Goal: Task Accomplishment & Management: Use online tool/utility

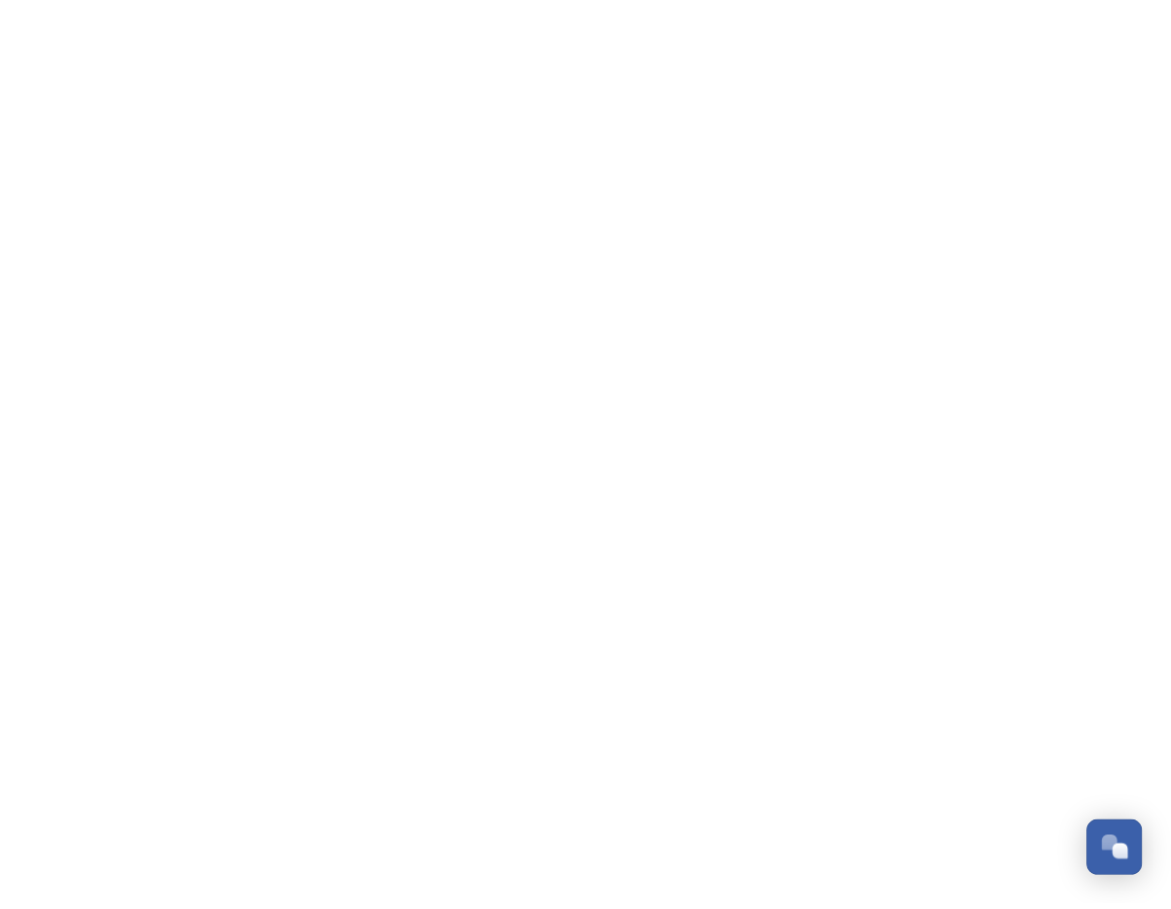
scroll to position [5726, 0]
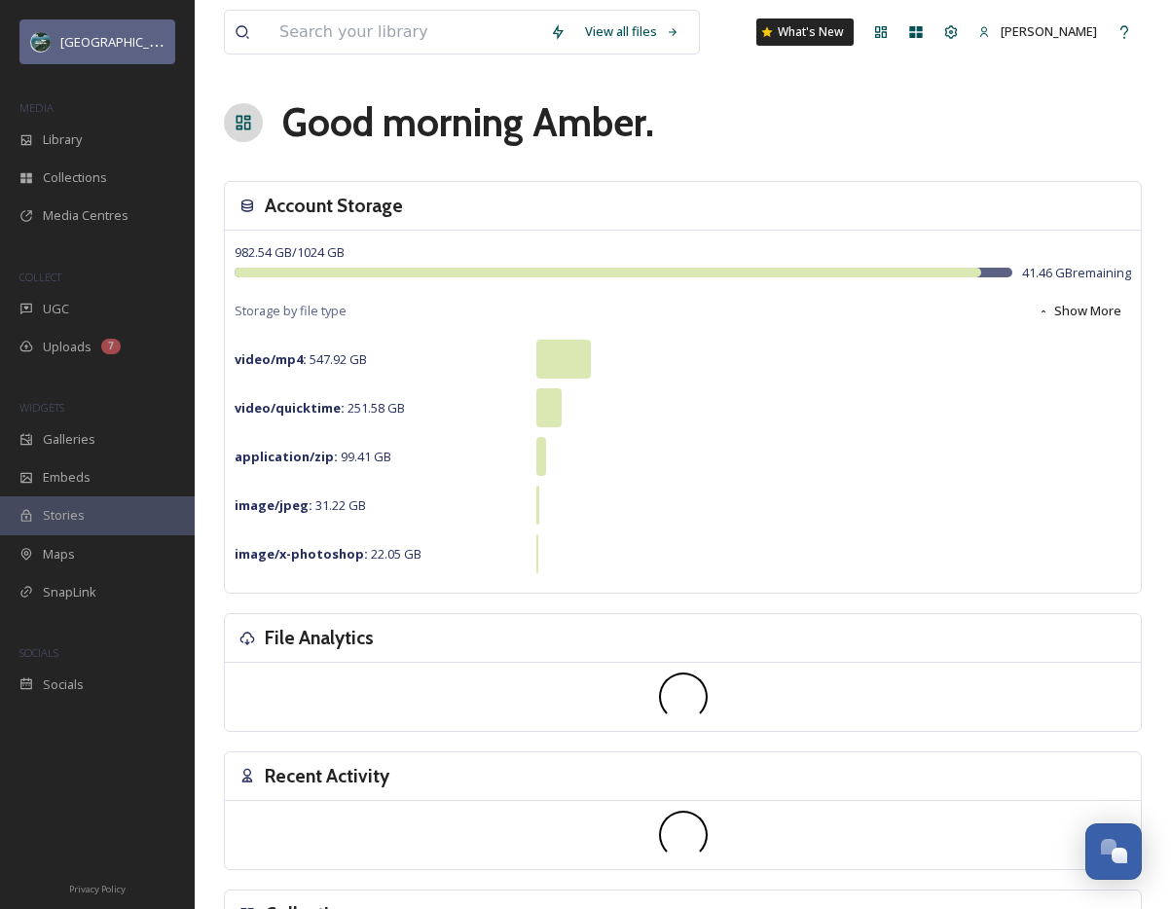
click at [153, 43] on span "[GEOGRAPHIC_DATA][US_STATE]" at bounding box center [155, 41] width 190 height 18
click at [96, 38] on span "[GEOGRAPHIC_DATA][US_STATE]" at bounding box center [155, 41] width 190 height 18
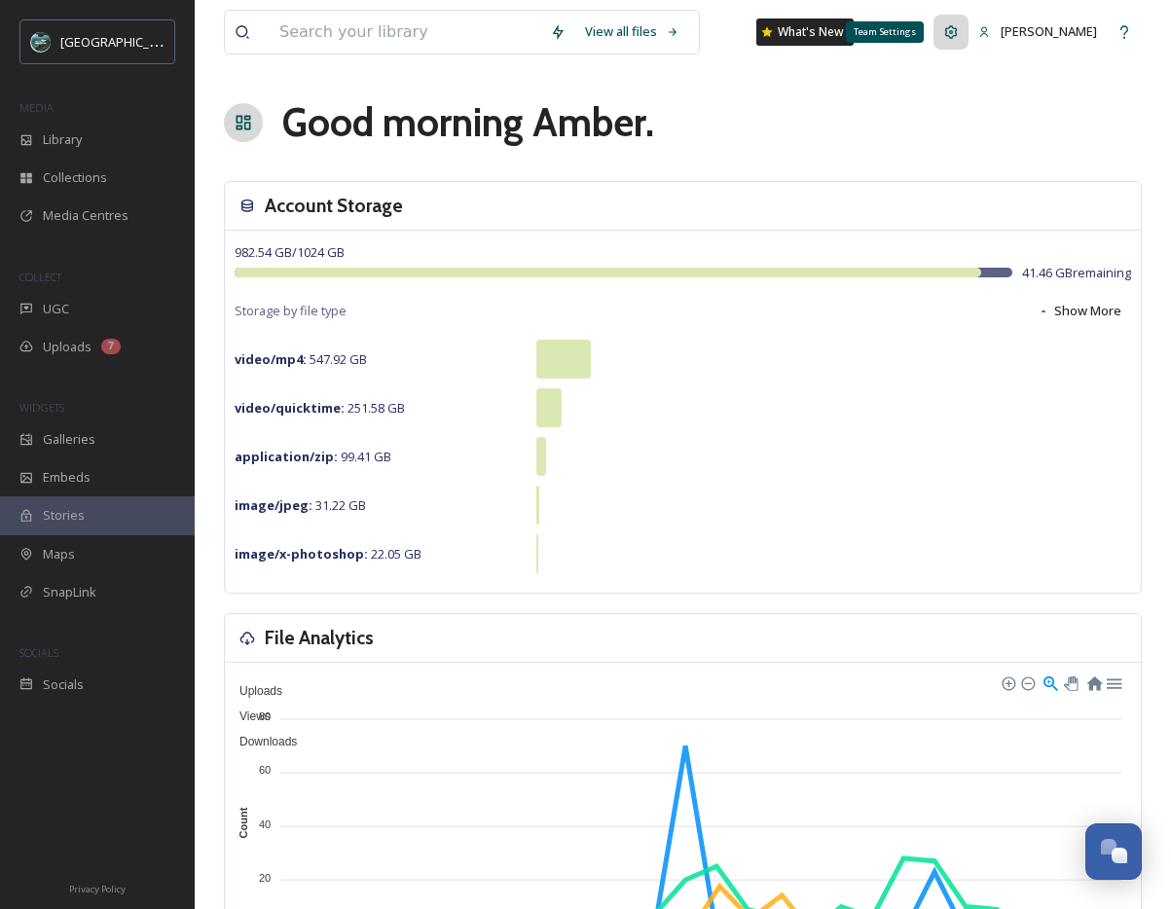
click at [958, 32] on icon at bounding box center [951, 31] width 13 height 13
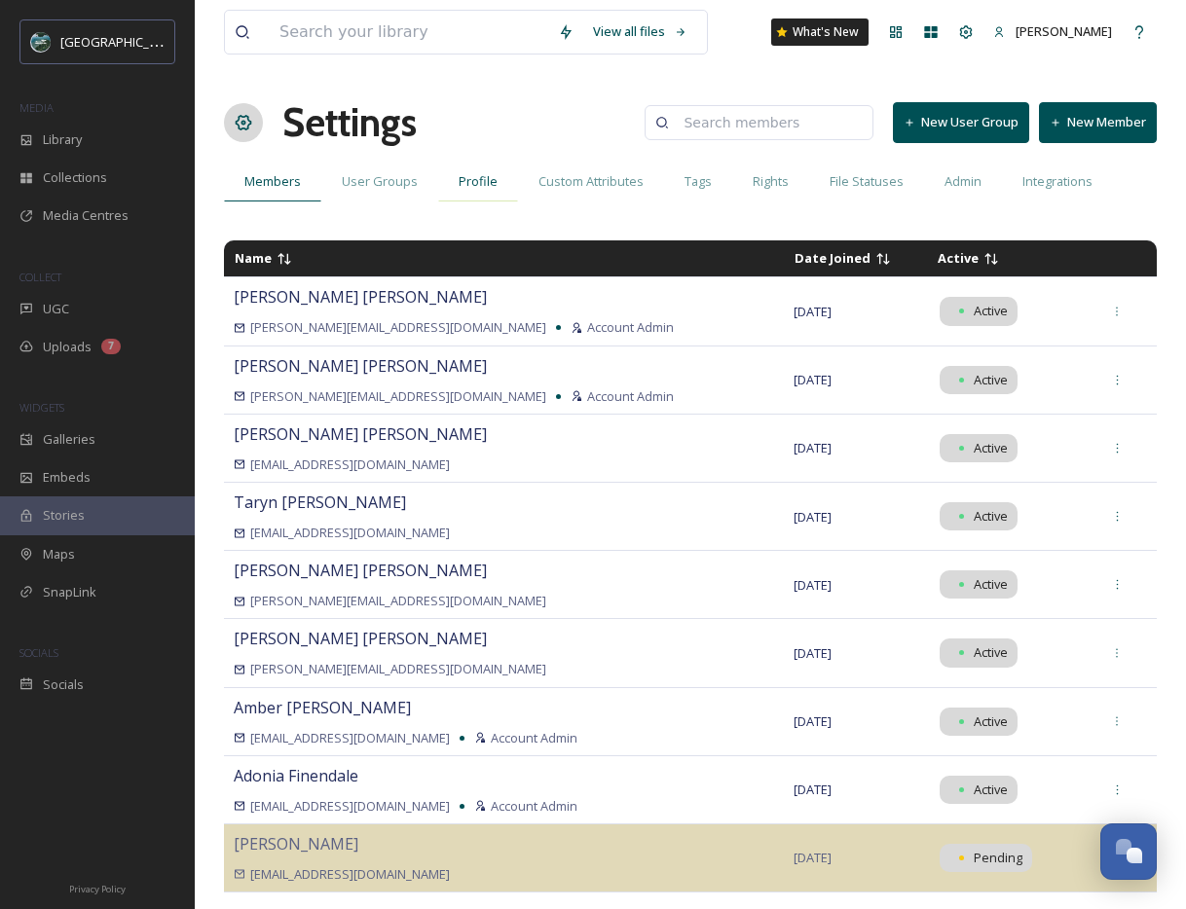
click at [475, 176] on span "Profile" at bounding box center [477, 181] width 39 height 18
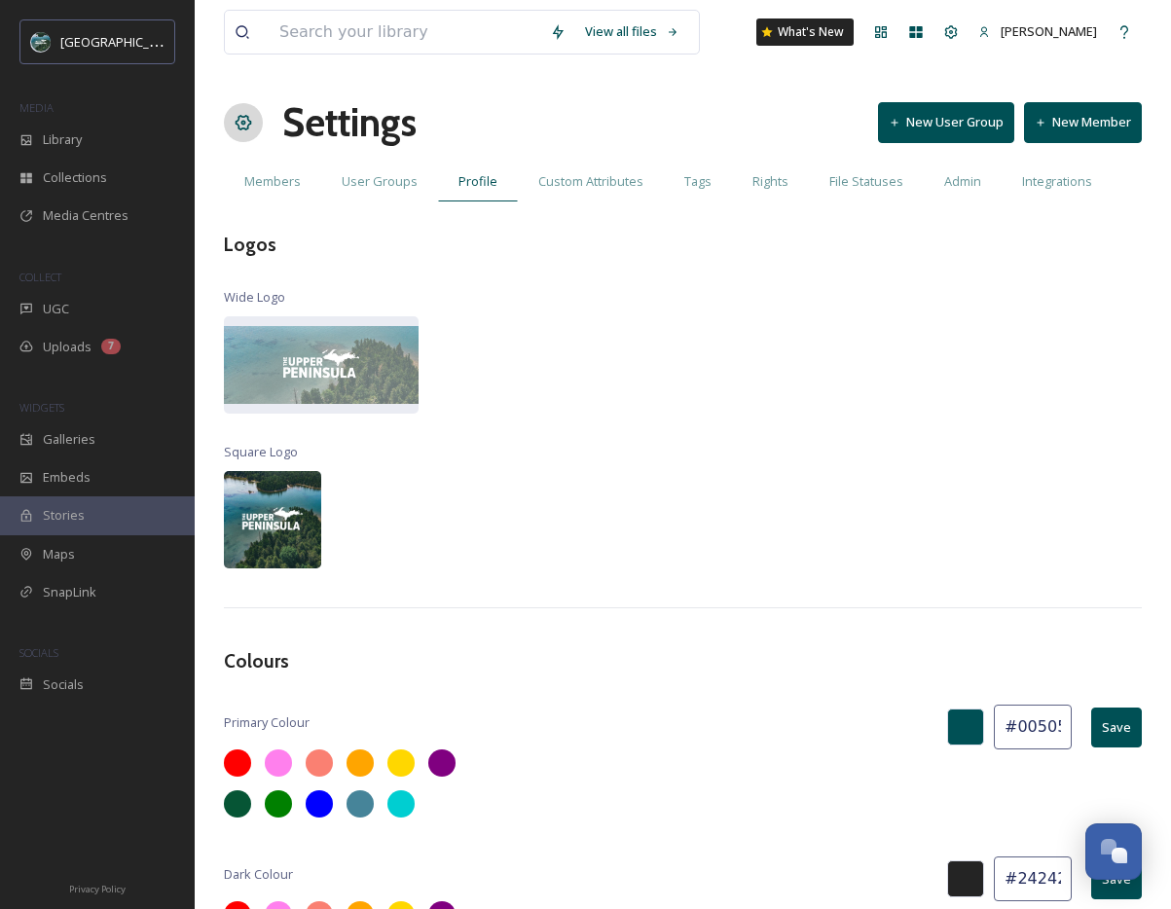
click at [290, 500] on img at bounding box center [272, 519] width 97 height 97
click at [534, 466] on div "View all files What's New [PERSON_NAME] Settings New User Group New Member Memb…" at bounding box center [683, 641] width 976 height 1283
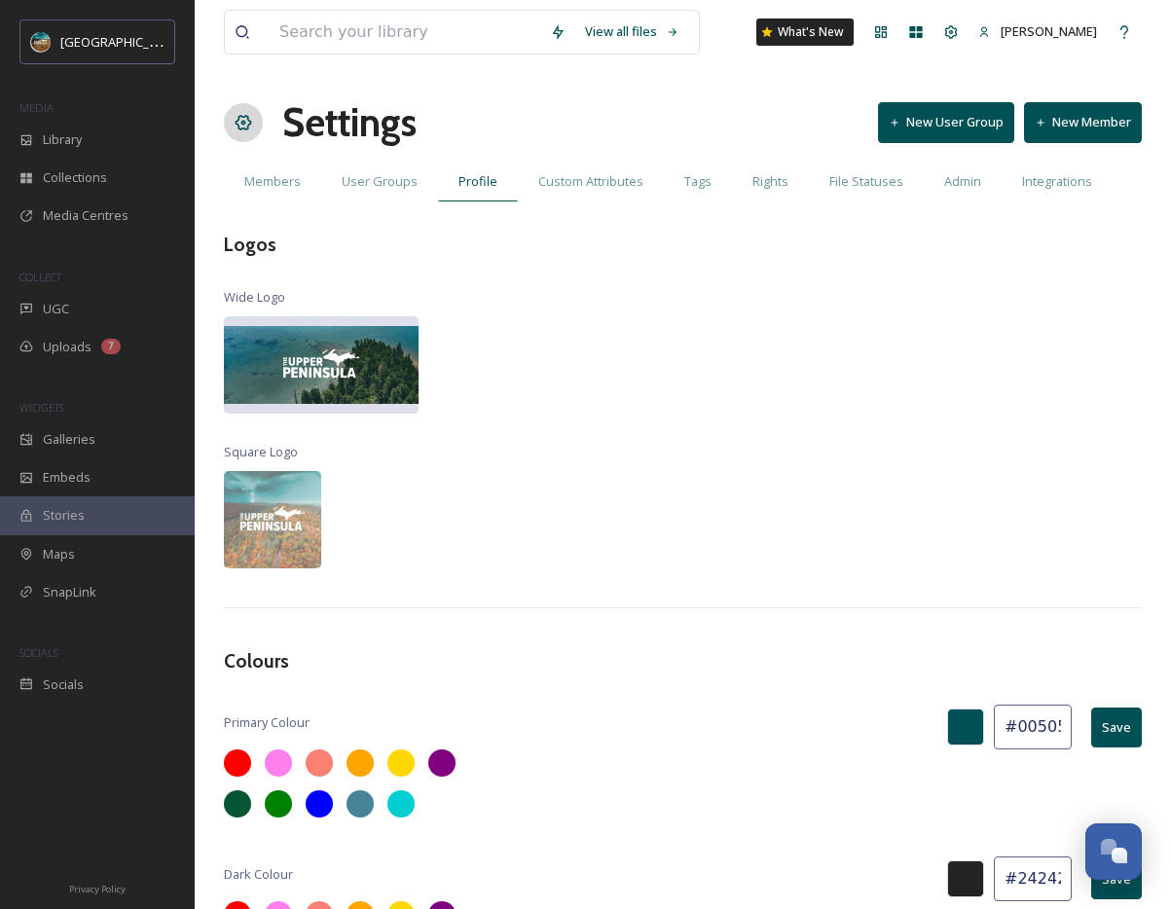
click at [381, 363] on img at bounding box center [321, 365] width 195 height 78
click at [392, 353] on img at bounding box center [321, 365] width 195 height 78
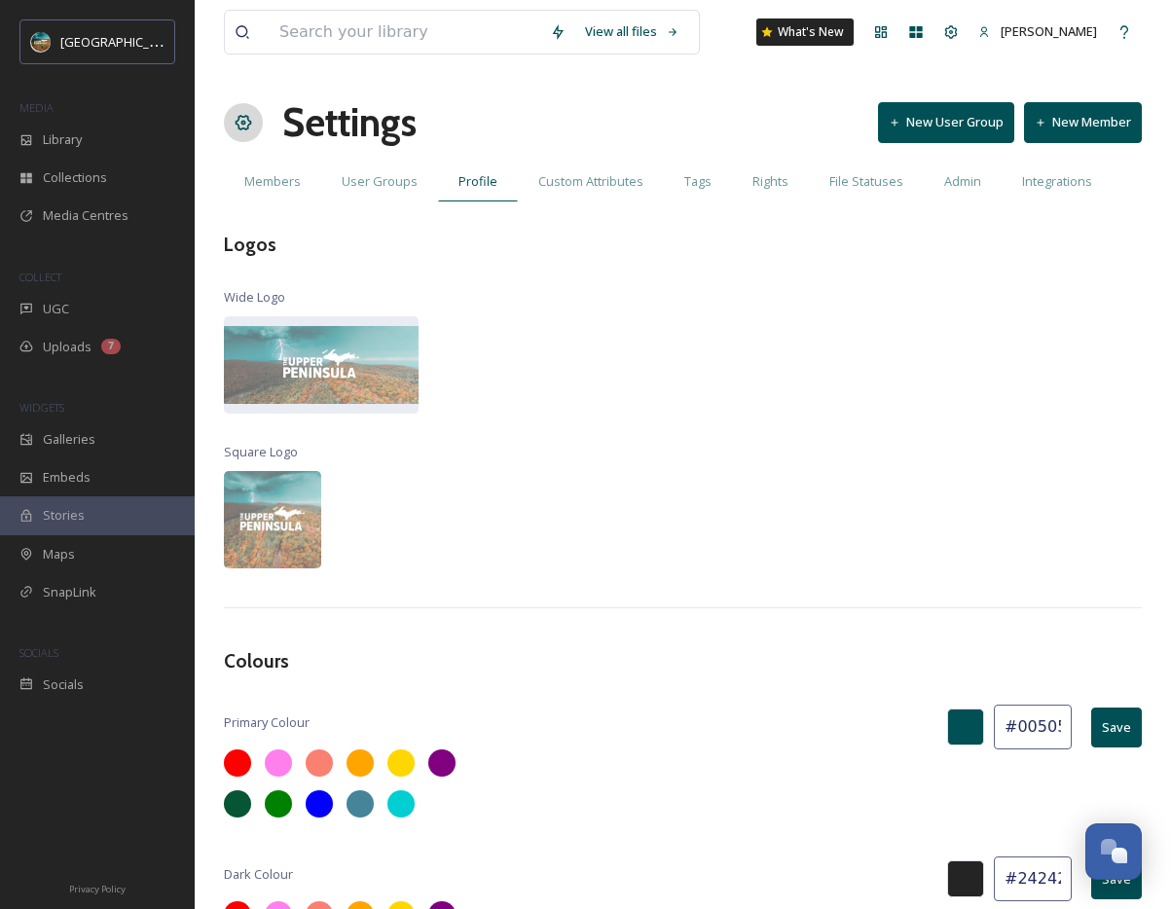
click at [580, 424] on div "View all files What's New [PERSON_NAME] Settings New User Group New Member Memb…" at bounding box center [683, 641] width 976 height 1283
click at [692, 320] on div "View all files What's New [PERSON_NAME] Settings New User Group New Member Memb…" at bounding box center [683, 641] width 976 height 1283
click at [99, 607] on div "SnapLink" at bounding box center [97, 592] width 195 height 38
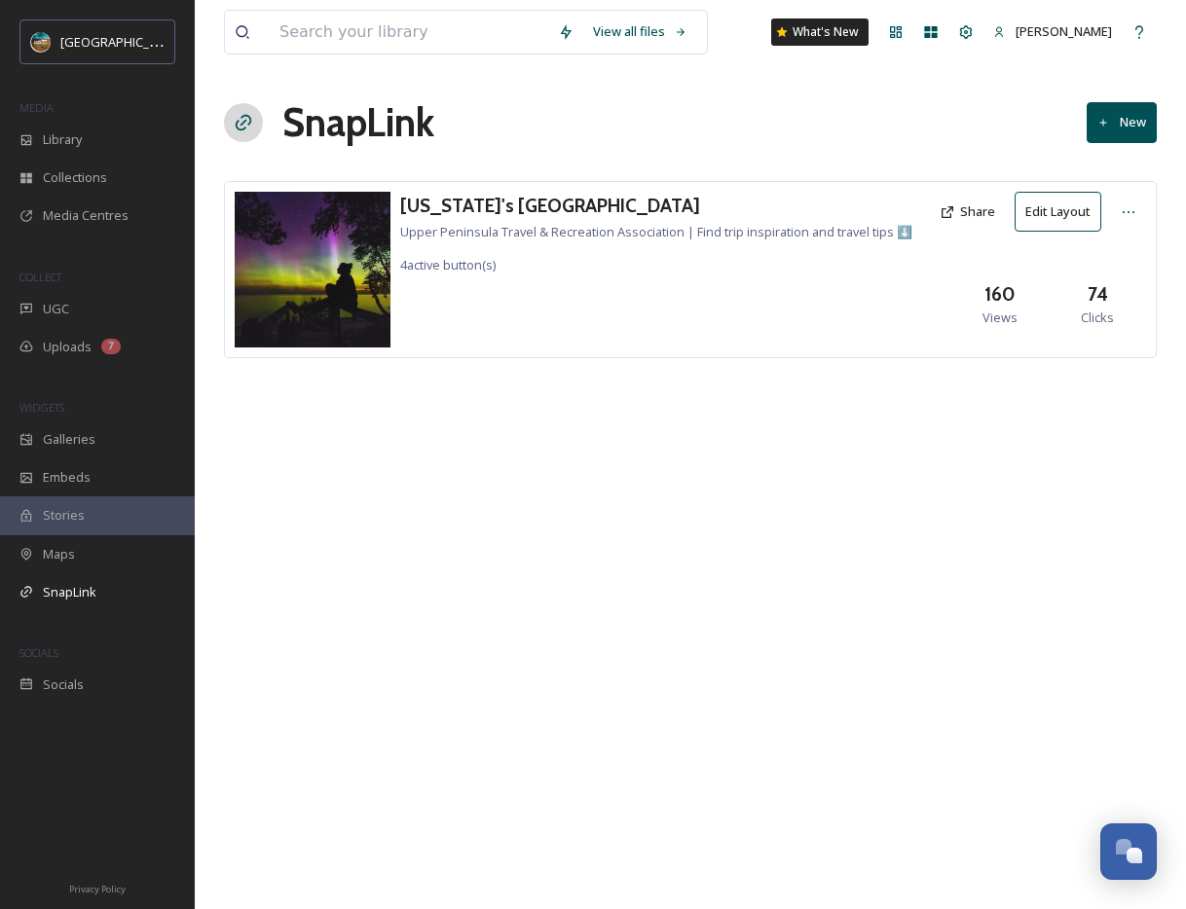
click at [766, 548] on div "View all files What's New [PERSON_NAME] SnapLink [GEOGRAPHIC_DATA][US_STATE]'s …" at bounding box center [690, 454] width 991 height 909
drag, startPoint x: 528, startPoint y: 543, endPoint x: 23, endPoint y: 593, distance: 506.7
click at [528, 543] on div "View all files What's New [PERSON_NAME] SnapLink [GEOGRAPHIC_DATA][US_STATE]'s …" at bounding box center [690, 454] width 991 height 909
click at [35, 593] on div "SnapLink" at bounding box center [97, 592] width 195 height 38
click at [1133, 215] on icon at bounding box center [1128, 212] width 16 height 16
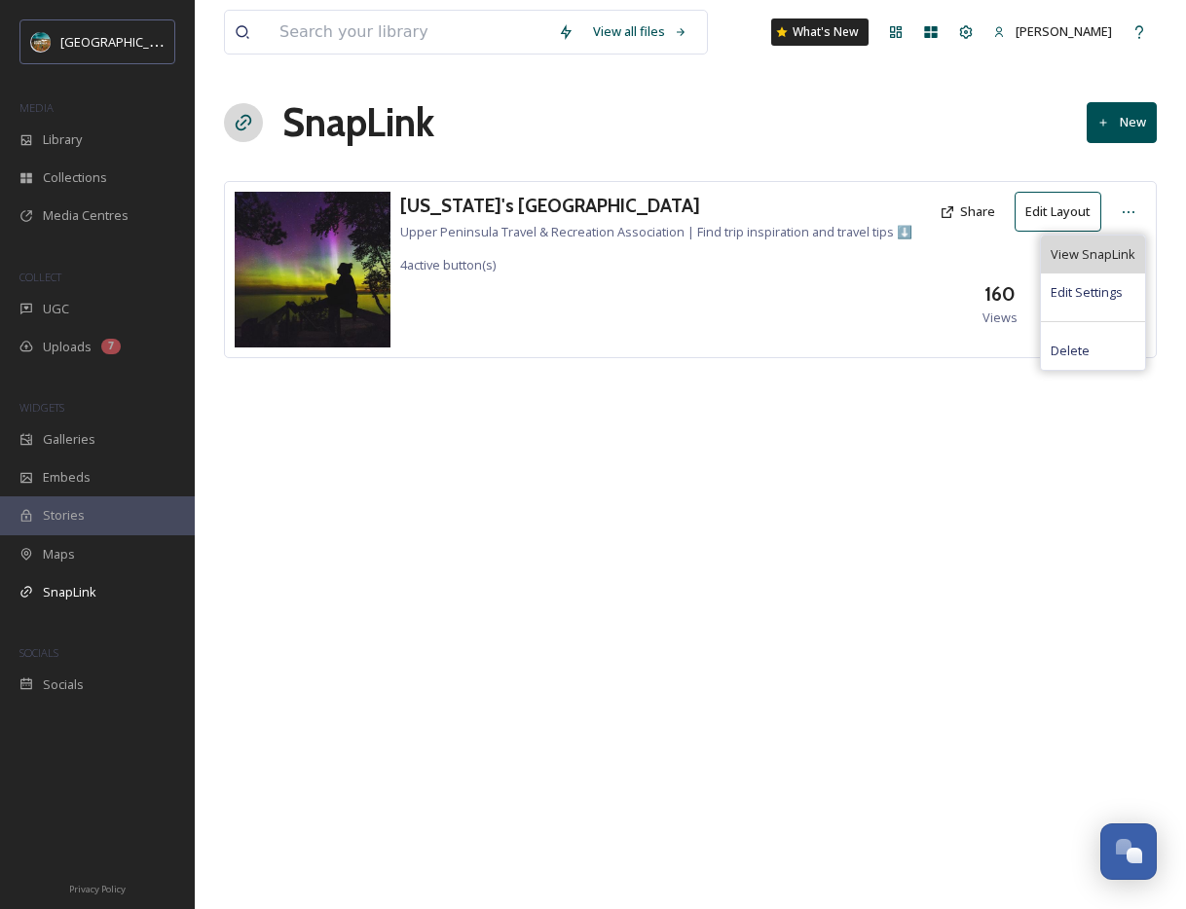
click at [1106, 250] on span "View SnapLink" at bounding box center [1092, 254] width 85 height 18
click at [646, 408] on div "[US_STATE]'s [GEOGRAPHIC_DATA] Travel & Recreation Association | Find trip insp…" at bounding box center [690, 299] width 933 height 236
click at [1037, 211] on button "Edit Layout" at bounding box center [1057, 212] width 87 height 40
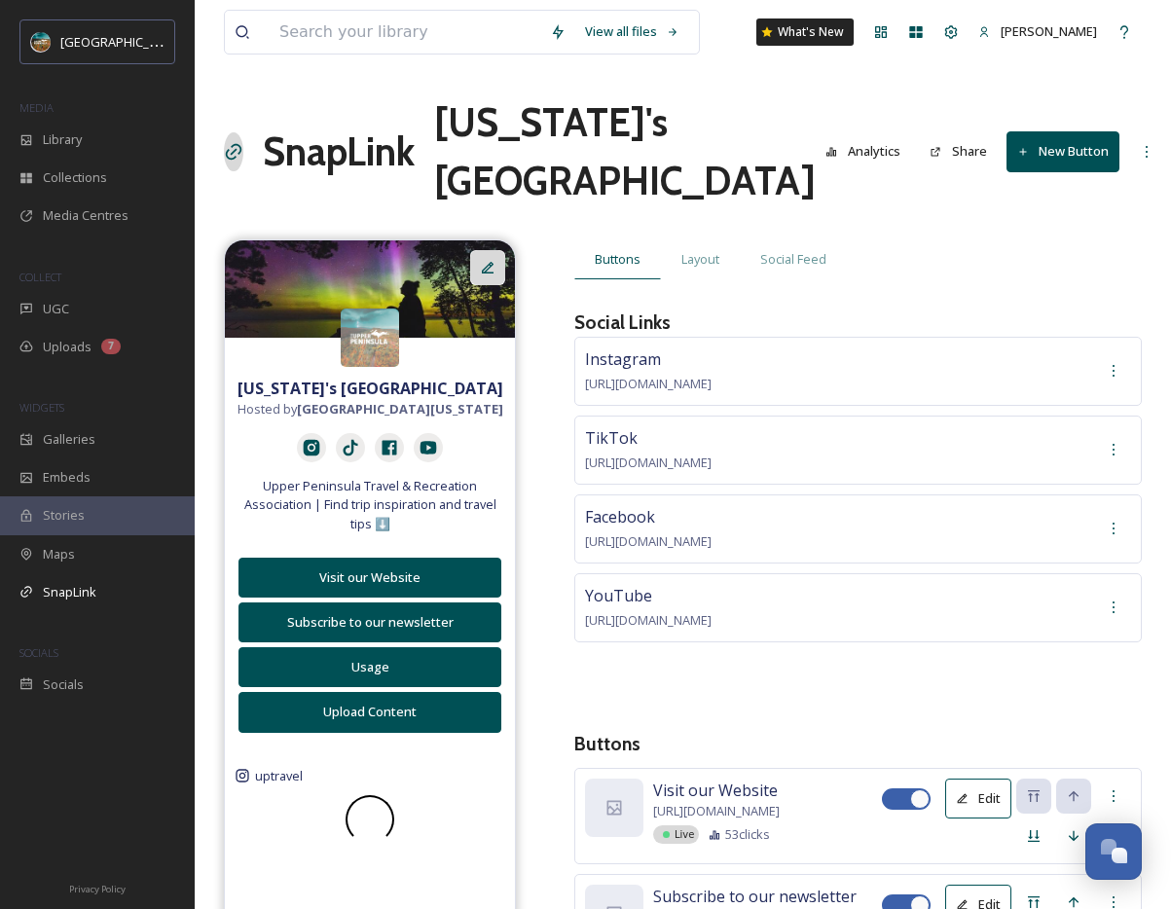
click at [488, 260] on icon at bounding box center [488, 268] width 16 height 16
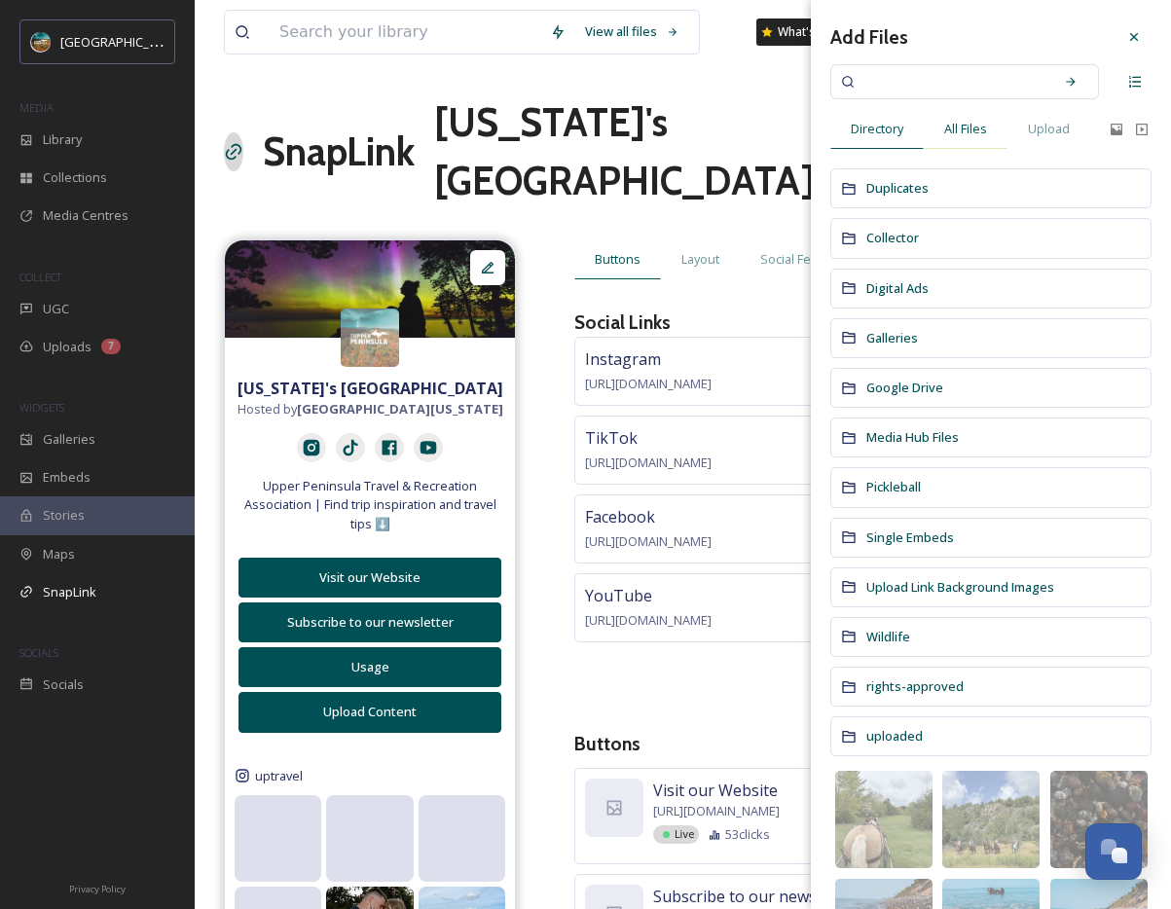
click at [979, 129] on span "All Files" at bounding box center [965, 129] width 43 height 18
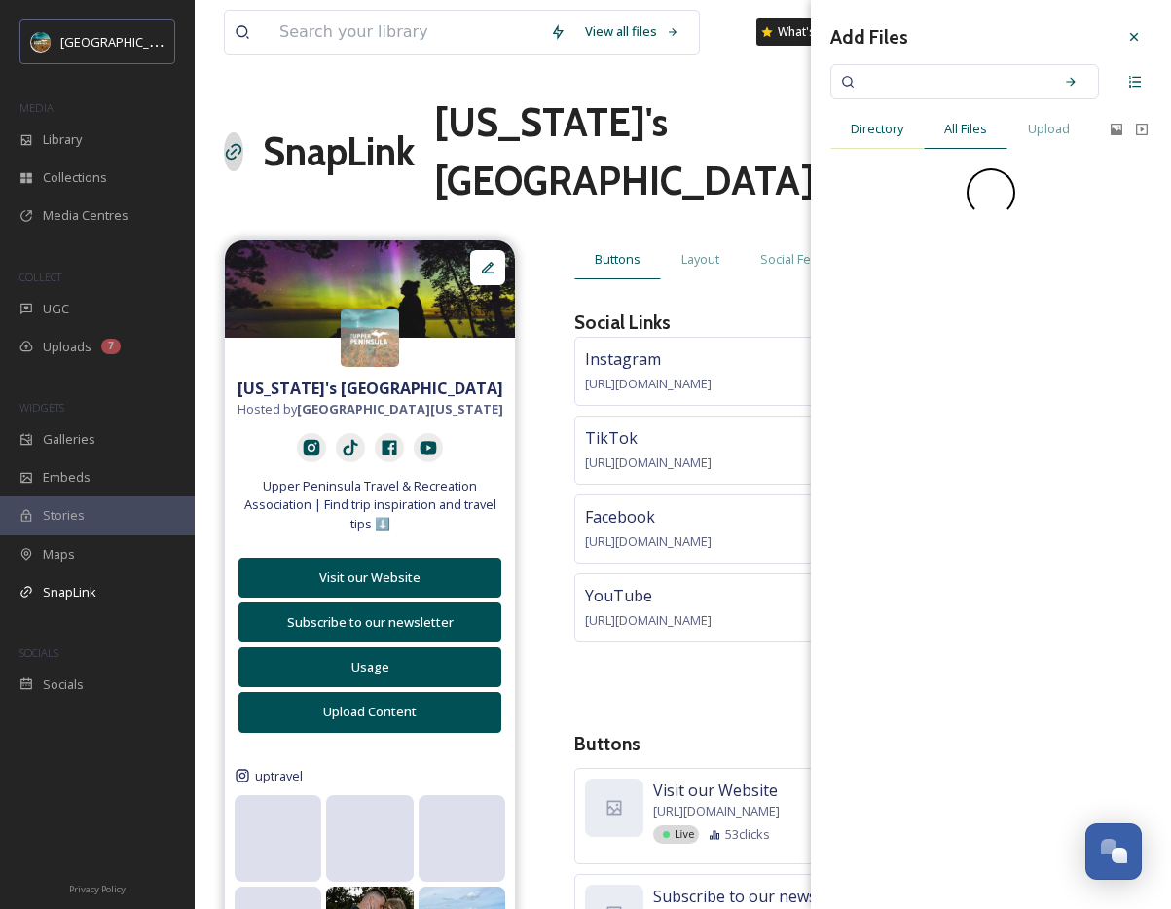
click at [901, 129] on span "Directory" at bounding box center [877, 129] width 53 height 18
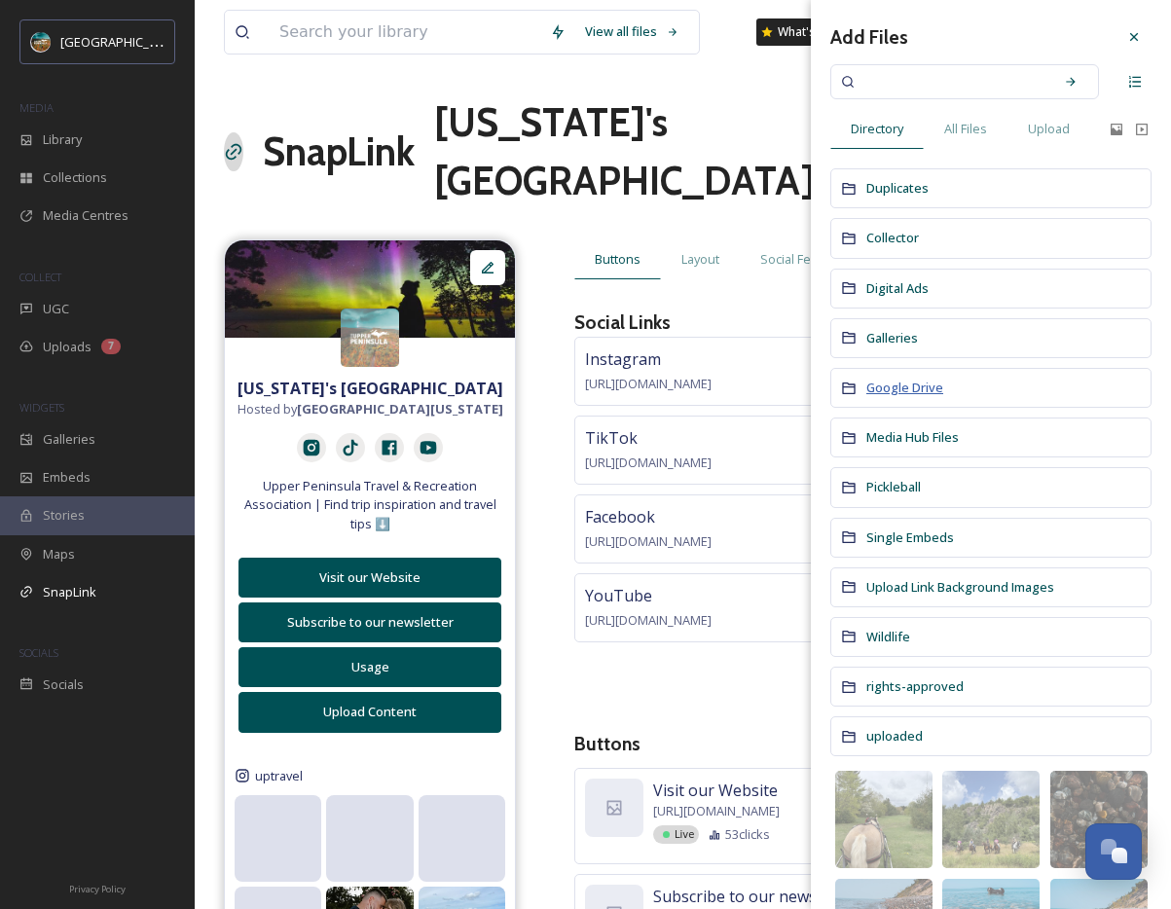
click at [909, 390] on span "Google Drive" at bounding box center [904, 388] width 77 height 18
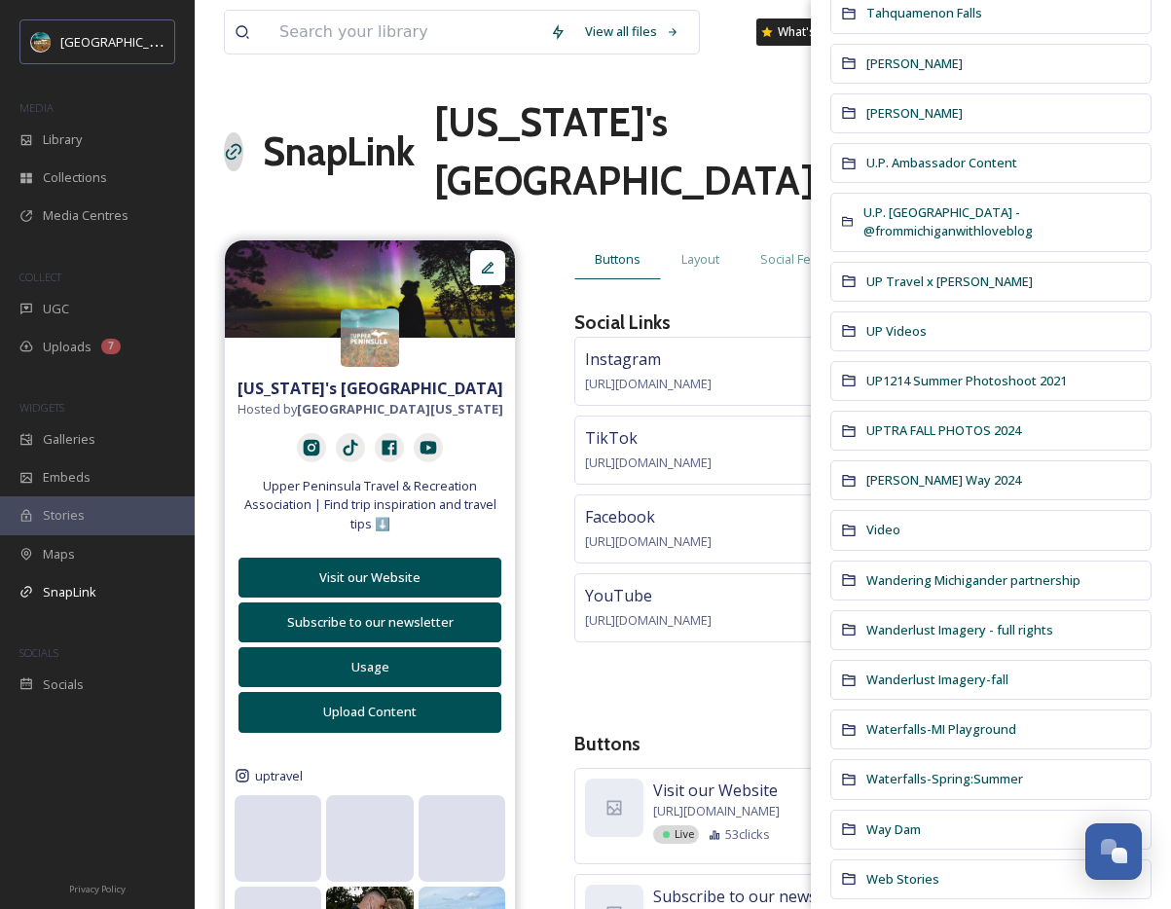
scroll to position [8229, 0]
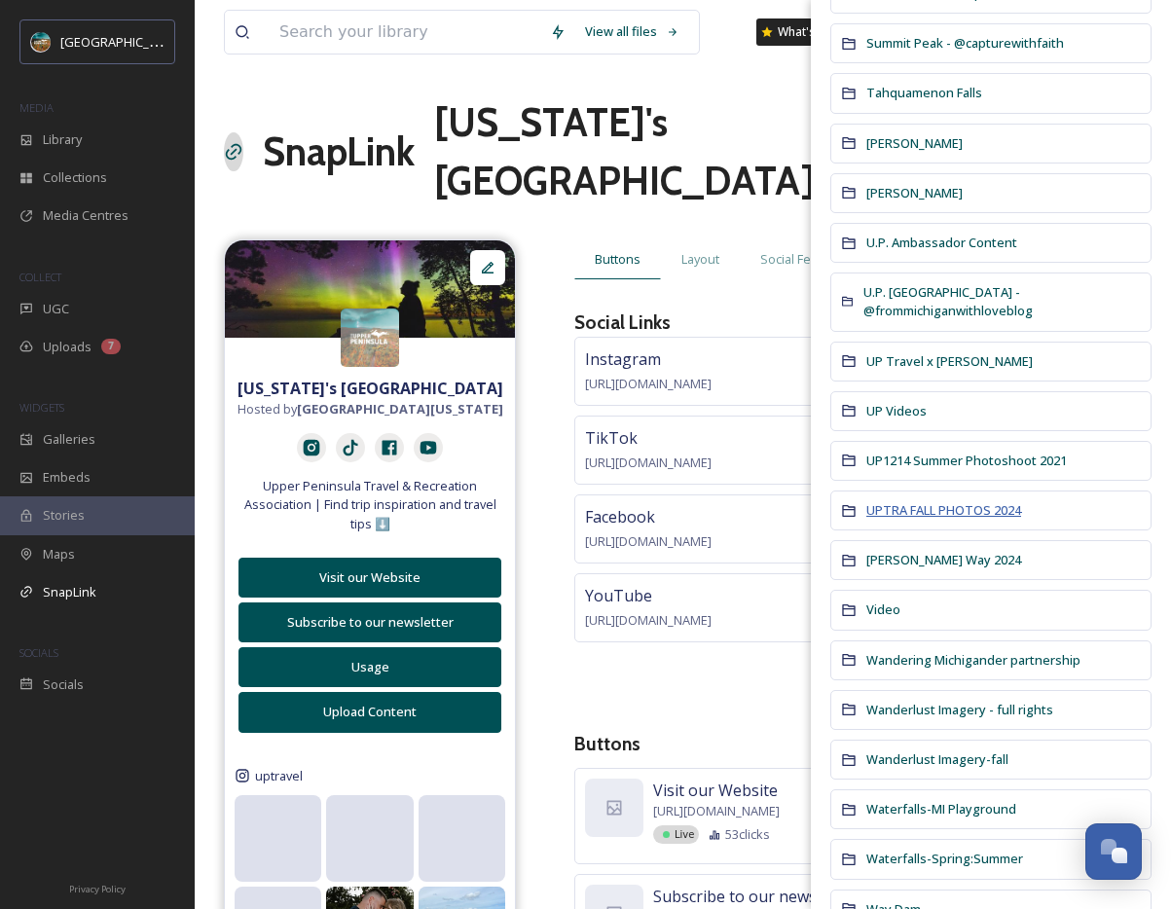
click at [942, 501] on span "UPTRA FALL PHOTOS 2024" at bounding box center [943, 510] width 155 height 18
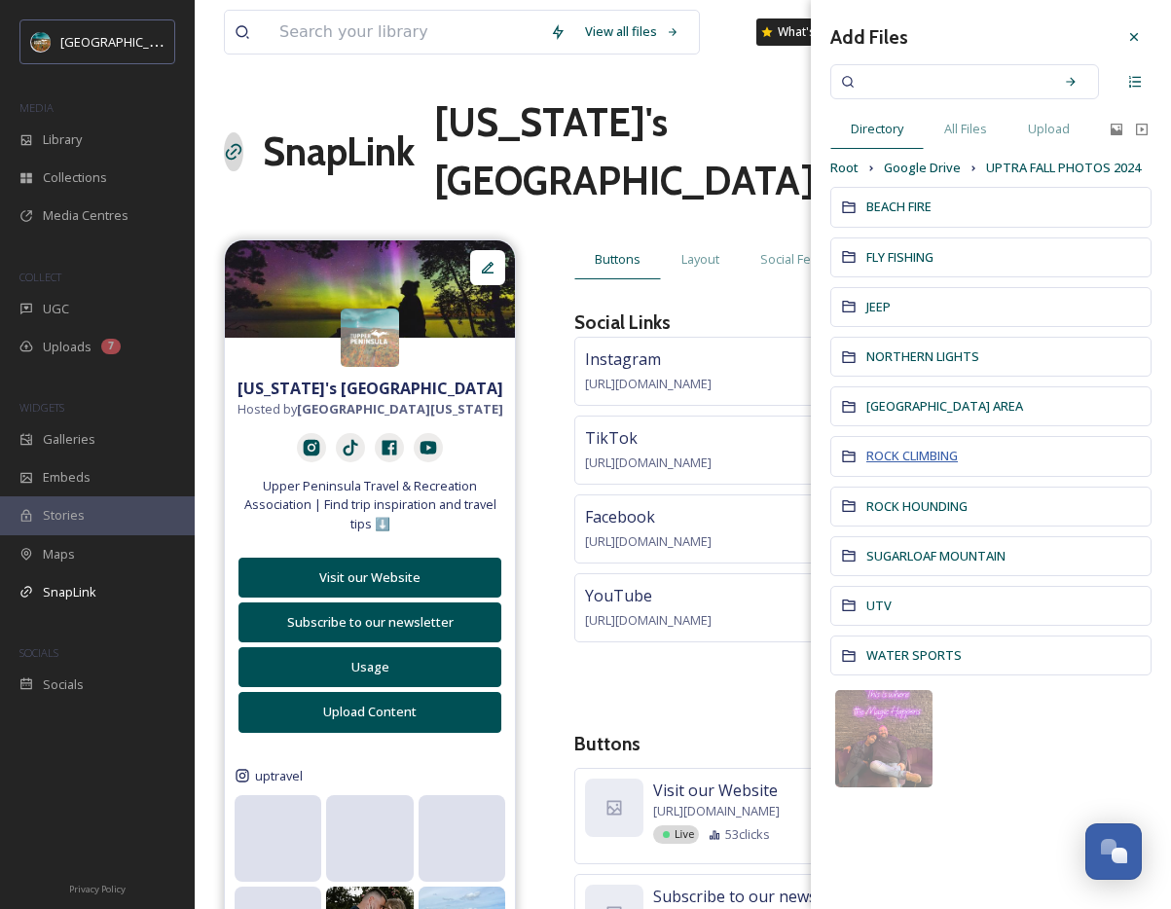
click at [933, 457] on span "ROCK CLIMBING" at bounding box center [912, 456] width 92 height 18
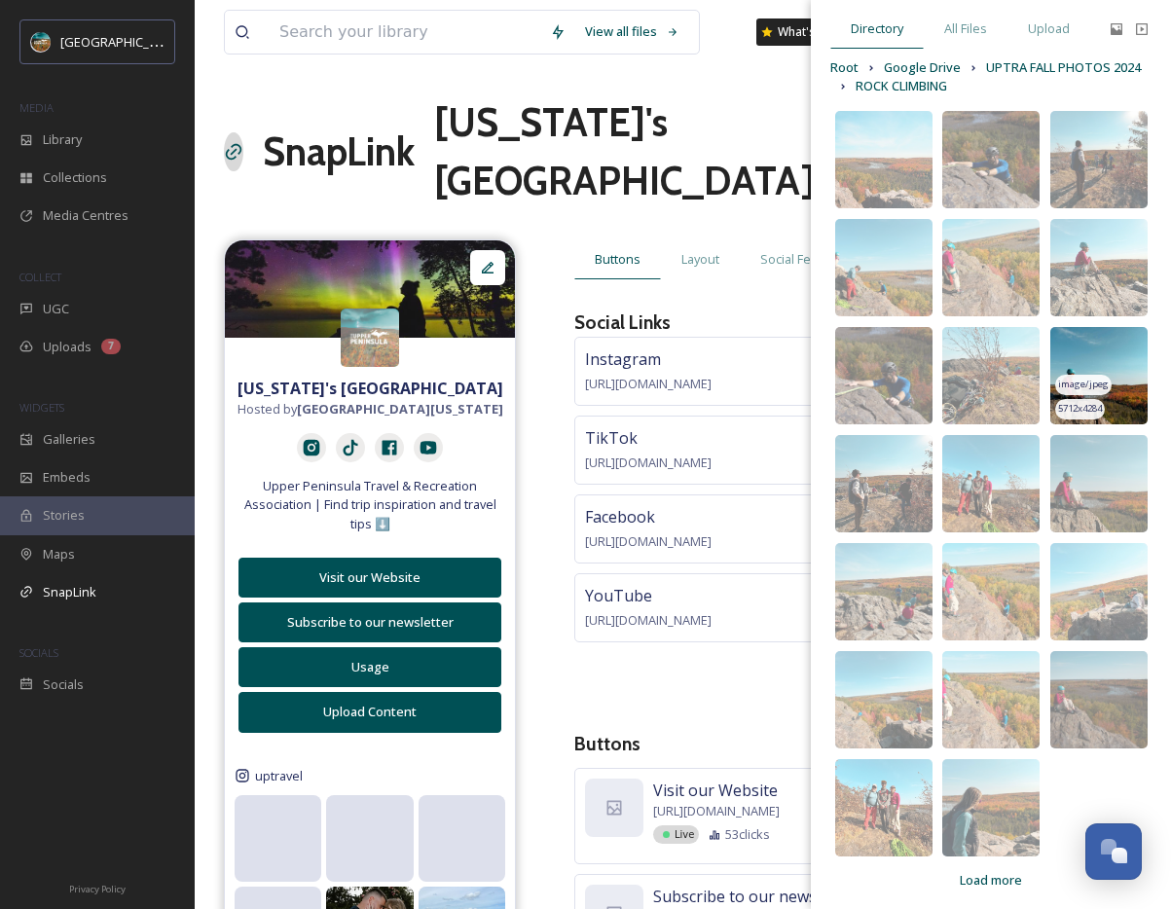
scroll to position [110, 0]
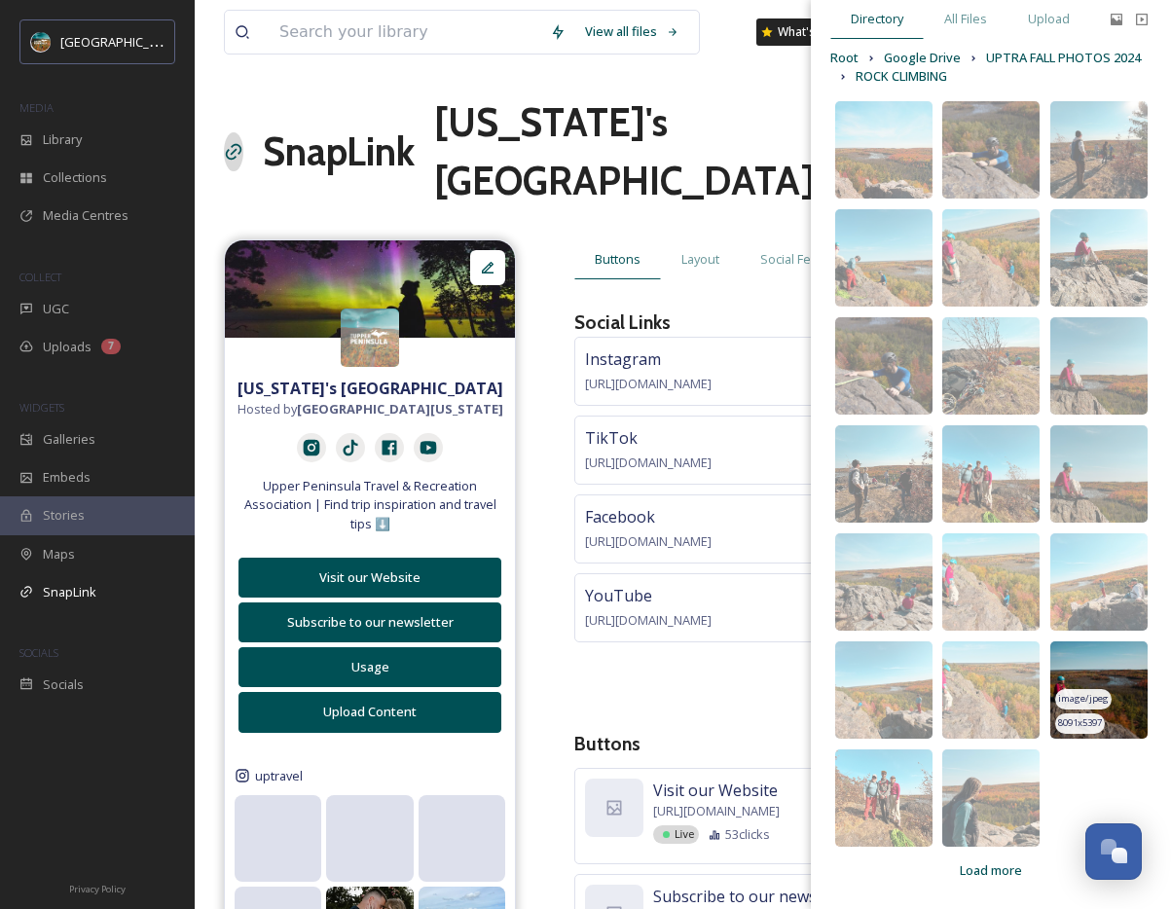
click at [1118, 671] on img at bounding box center [1098, 689] width 97 height 97
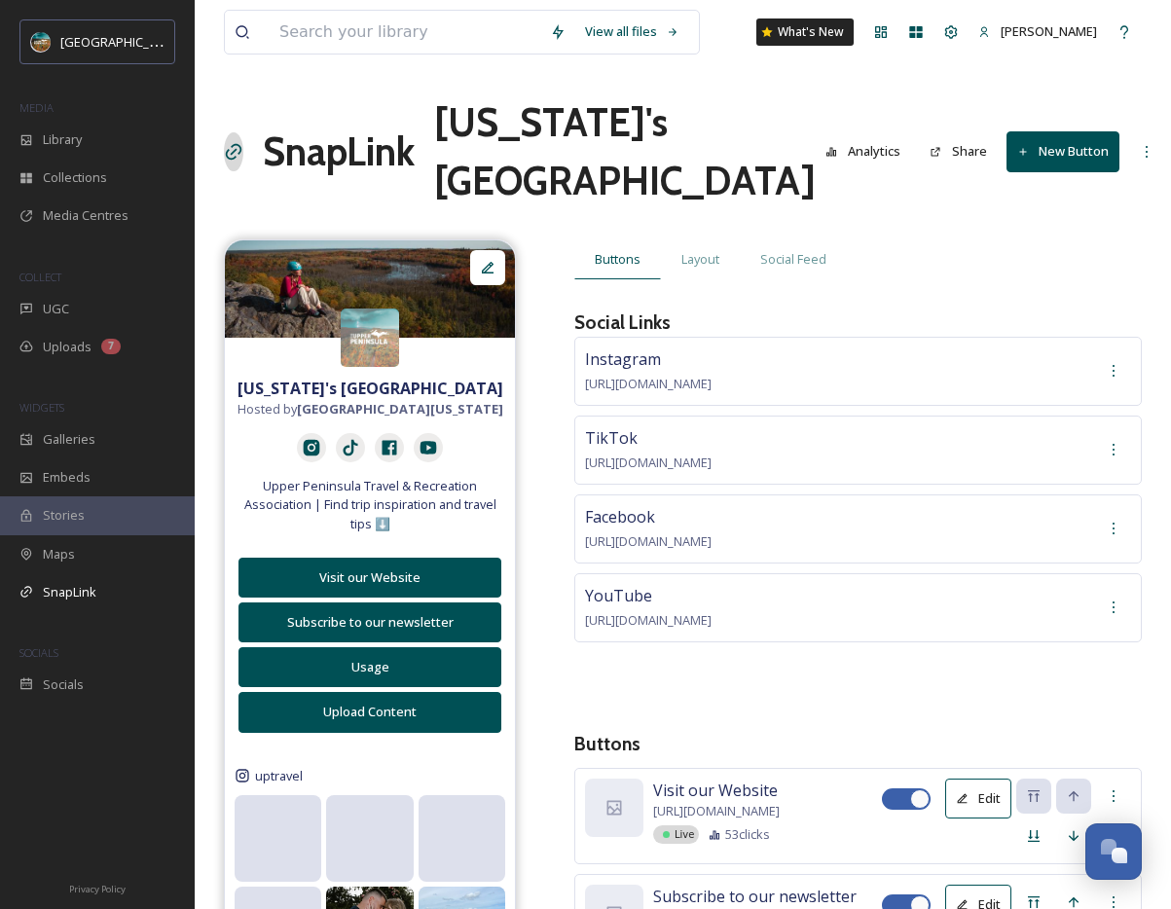
click at [430, 90] on div "View all files What's New [PERSON_NAME] SnapLink [US_STATE]'s [GEOGRAPHIC_DATA]…" at bounding box center [683, 620] width 976 height 1241
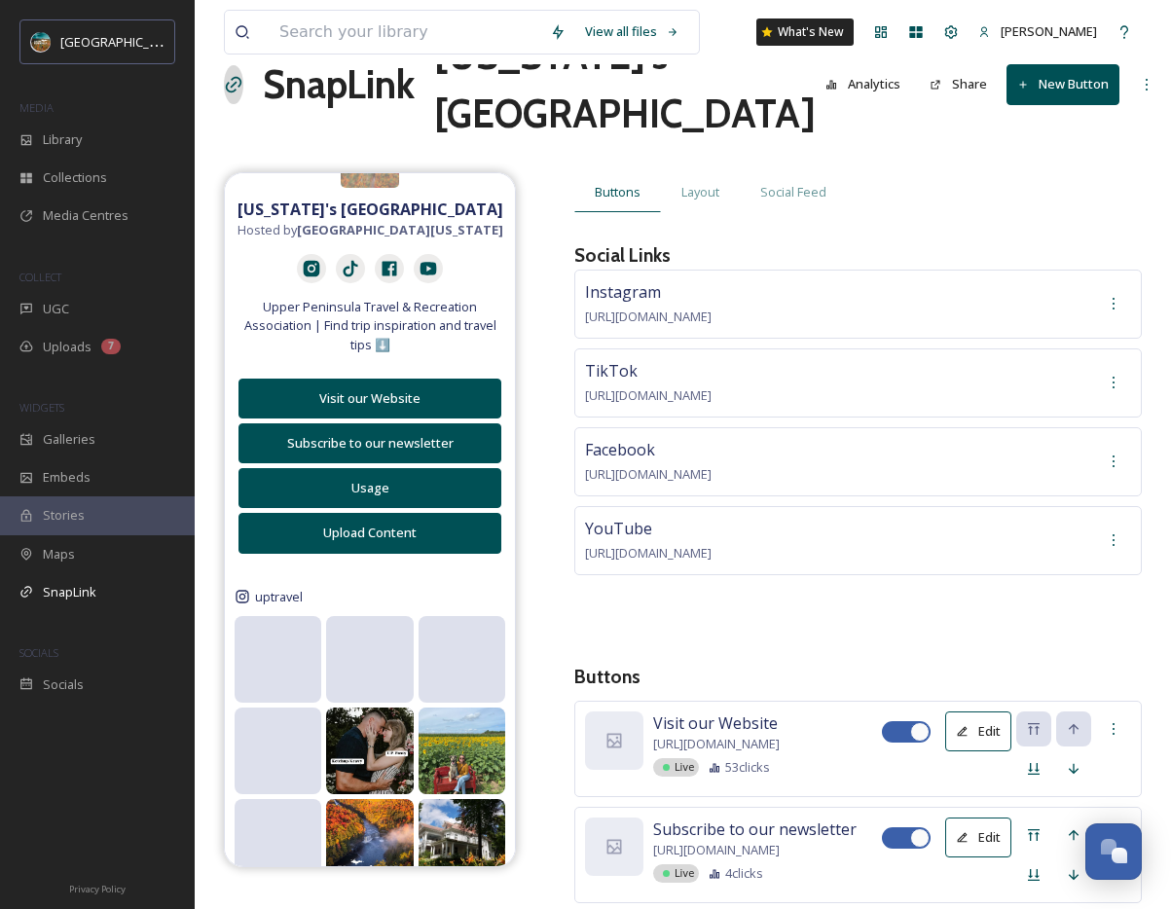
scroll to position [117, 0]
